Goal: Information Seeking & Learning: Check status

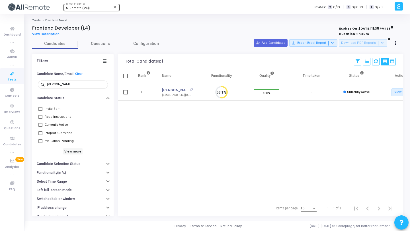
scroll to position [12, 15]
click at [84, 8] on span "AllRemote (793)" at bounding box center [78, 8] width 24 height 4
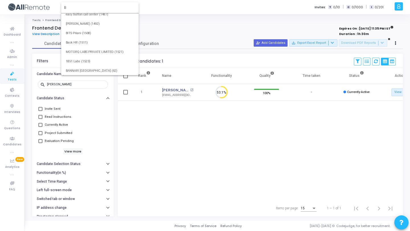
scroll to position [0, 0]
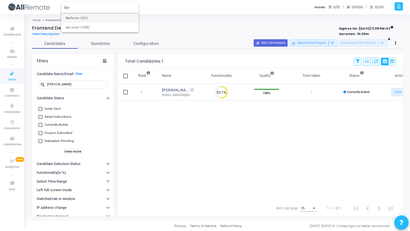
type input "Bar"
click at [87, 22] on span "BarRaiser (567)" at bounding box center [100, 17] width 68 height 9
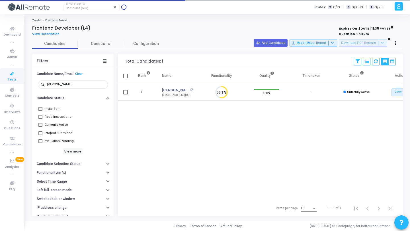
click at [10, 79] on span "Tests" at bounding box center [12, 79] width 9 height 5
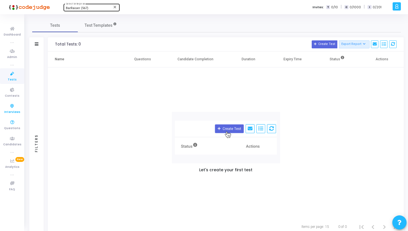
click at [12, 109] on icon at bounding box center [12, 106] width 12 height 7
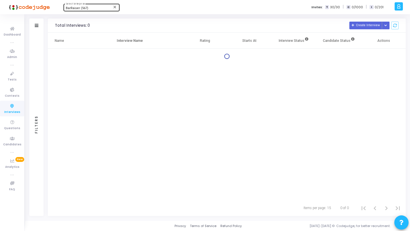
click at [37, 54] on div "Filters" at bounding box center [36, 124] width 14 height 183
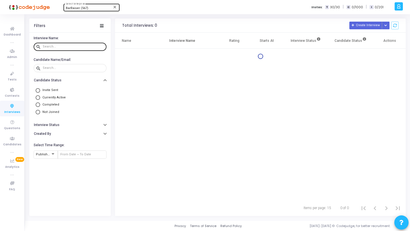
click at [54, 43] on div at bounding box center [74, 46] width 62 height 9
paste input "[EMAIL_ADDRESS][DOMAIN_NAME]"
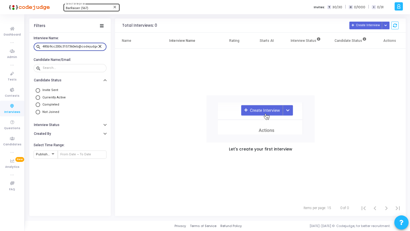
scroll to position [0, 19]
type input "e9e557487e5f485b9cc200c3157360eb@codejudge.i"
click at [100, 47] on mat-icon "close" at bounding box center [100, 46] width 7 height 5
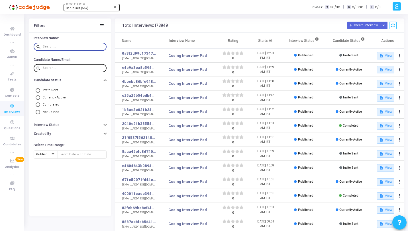
click at [69, 68] on input "text" at bounding box center [74, 67] width 62 height 3
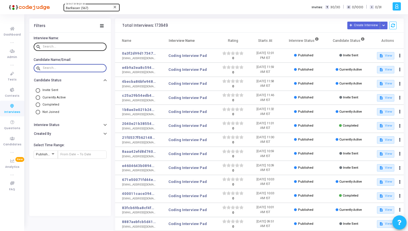
paste input "[EMAIL_ADDRESS][DOMAIN_NAME]"
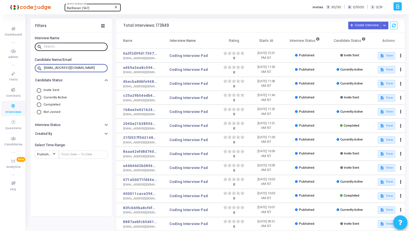
scroll to position [0, 21]
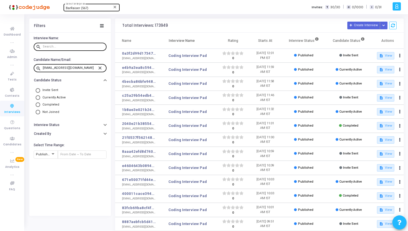
click at [95, 69] on input "[EMAIL_ADDRESS][DOMAIN_NAME]" at bounding box center [70, 67] width 55 height 3
click at [96, 69] on input "[EMAIL_ADDRESS][DOMAIN_NAME]" at bounding box center [70, 67] width 55 height 3
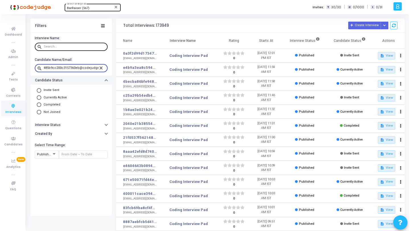
scroll to position [0, 19]
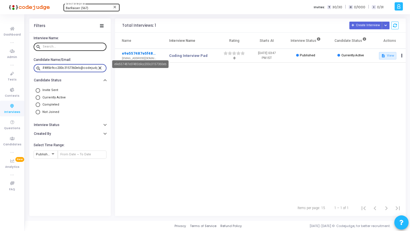
type input "e9e557487e5f485b9cc200c3157360eb@codejudge.i"
click at [144, 53] on link "e9e557487e5f485b9cc200c3157360eb" at bounding box center [139, 54] width 35 height 6
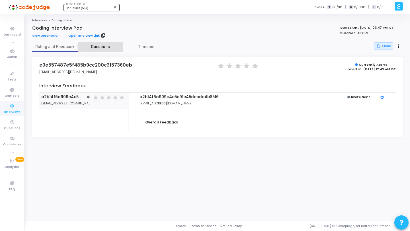
click at [97, 46] on span "Questions" at bounding box center [101, 47] width 46 height 6
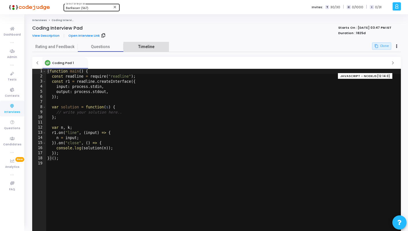
click at [148, 49] on span "Timeline" at bounding box center [146, 47] width 16 height 6
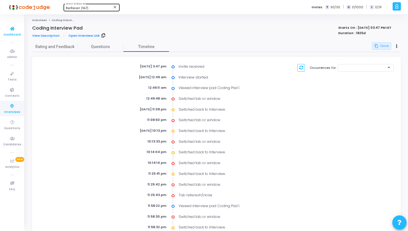
click at [9, 32] on icon at bounding box center [12, 28] width 12 height 7
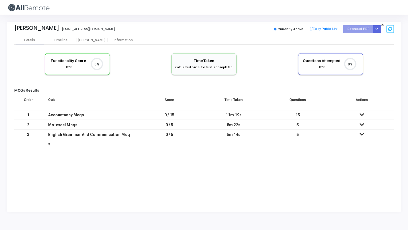
scroll to position [12, 15]
click at [95, 40] on div "Proctor" at bounding box center [92, 40] width 31 height 4
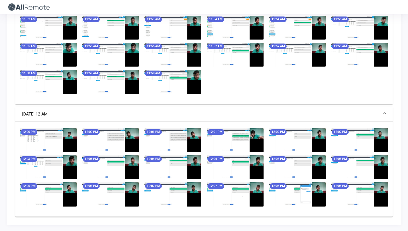
scroll to position [312, 0]
click at [363, 189] on img at bounding box center [359, 195] width 57 height 24
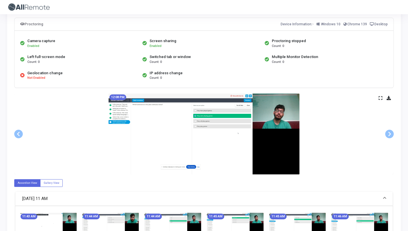
scroll to position [0, 0]
